Goal: Task Accomplishment & Management: Manage account settings

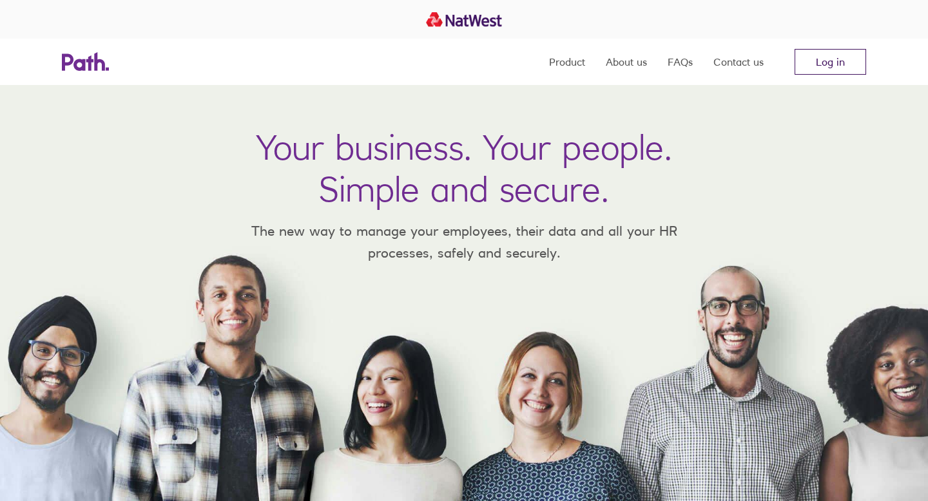
click at [826, 58] on link "Log in" at bounding box center [830, 62] width 72 height 26
click at [818, 56] on link "Log in" at bounding box center [830, 62] width 72 height 26
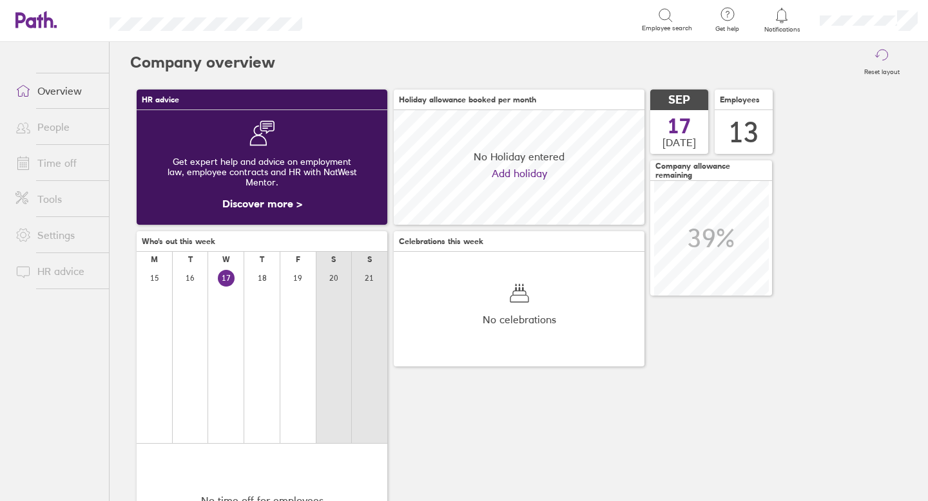
scroll to position [115, 251]
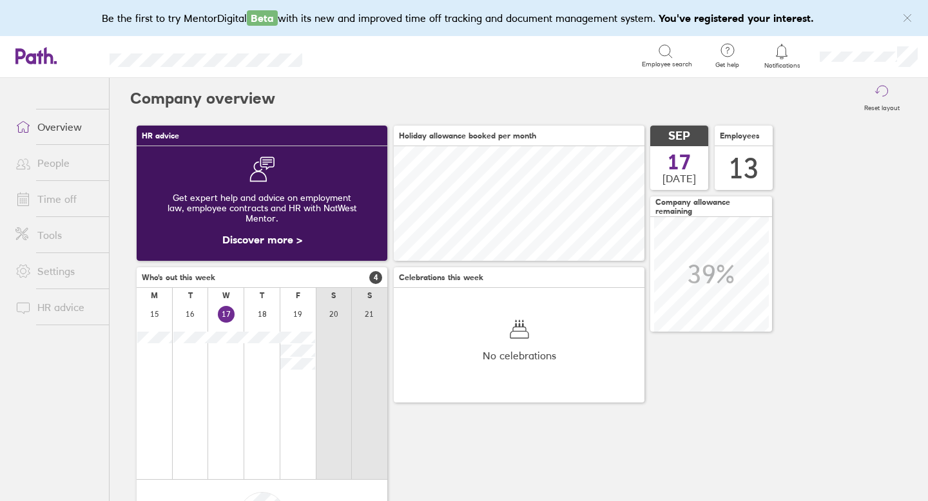
click at [42, 164] on link "People" at bounding box center [57, 163] width 104 height 26
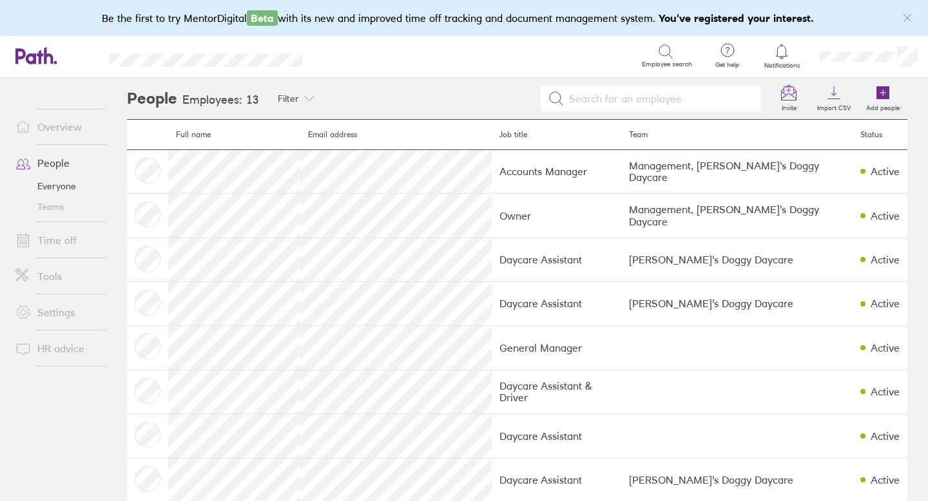
click at [53, 243] on link "Time off" at bounding box center [57, 240] width 104 height 26
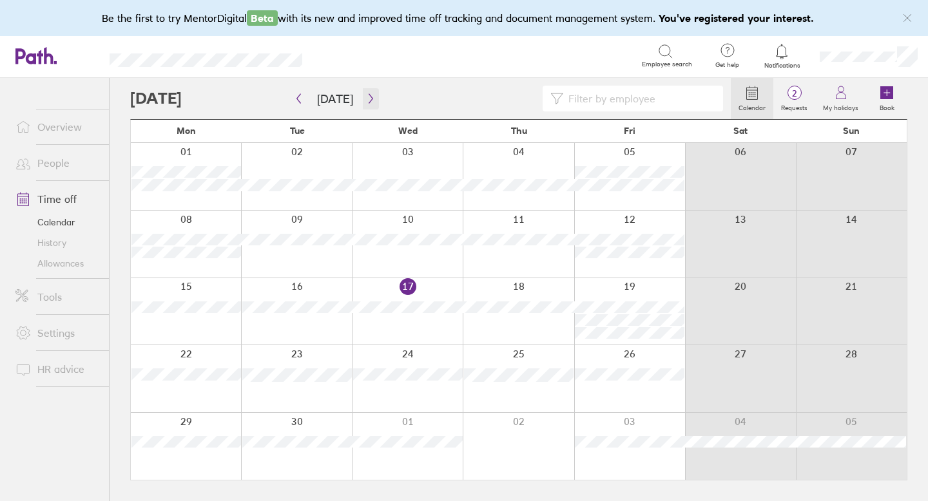
click at [366, 101] on icon "button" at bounding box center [371, 98] width 10 height 10
